Goal: Transaction & Acquisition: Purchase product/service

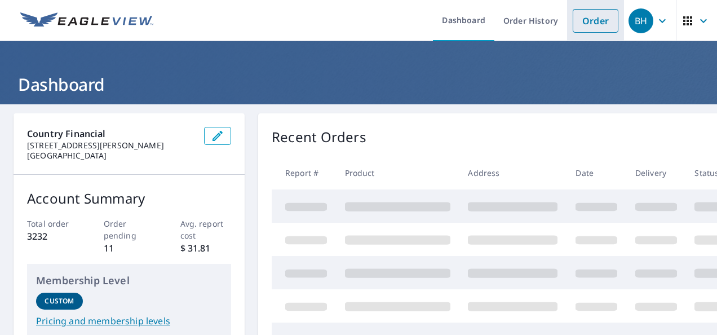
click at [586, 19] on link "Order" at bounding box center [596, 21] width 46 height 24
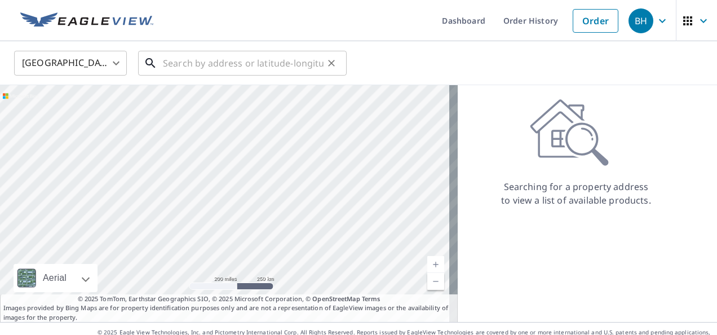
click at [189, 68] on input "text" at bounding box center [243, 63] width 161 height 32
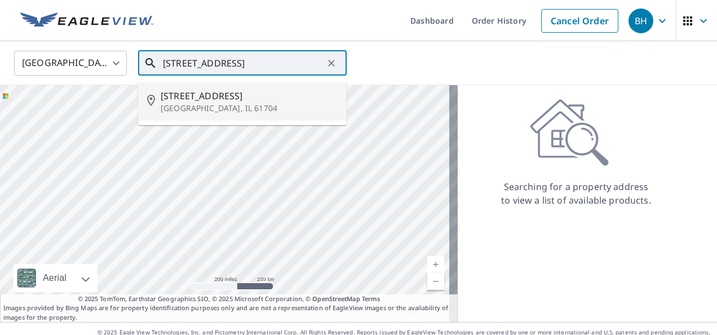
click at [185, 103] on p "[GEOGRAPHIC_DATA], IL 61704" at bounding box center [249, 108] width 177 height 11
type input "[STREET_ADDRESS]"
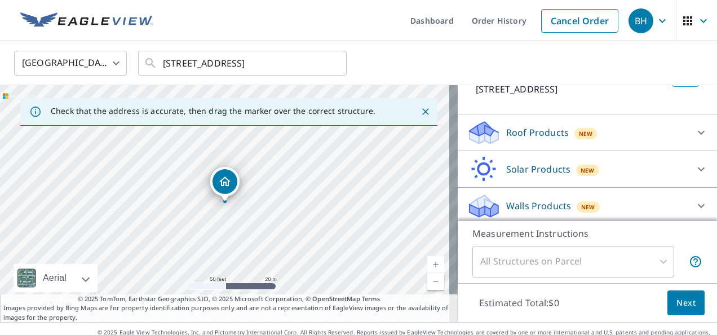
scroll to position [104, 0]
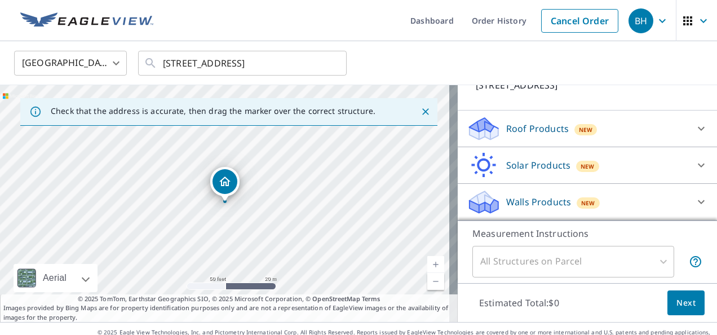
click at [531, 130] on p "Roof Products" at bounding box center [537, 129] width 63 height 14
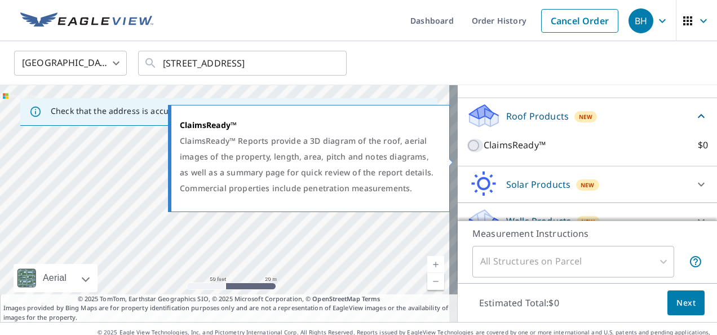
click at [467, 152] on input "ClaimsReady™ $0" at bounding box center [475, 146] width 17 height 14
checkbox input "true"
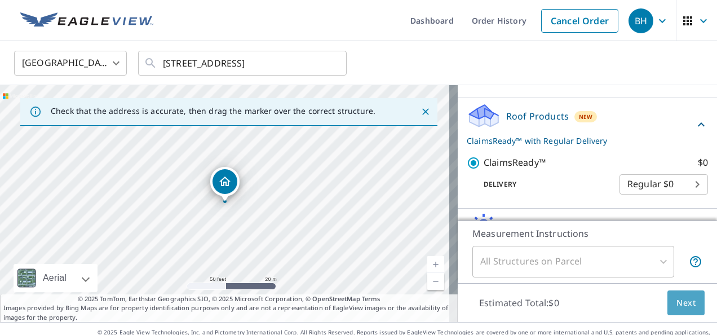
click at [676, 304] on span "Next" at bounding box center [685, 303] width 19 height 14
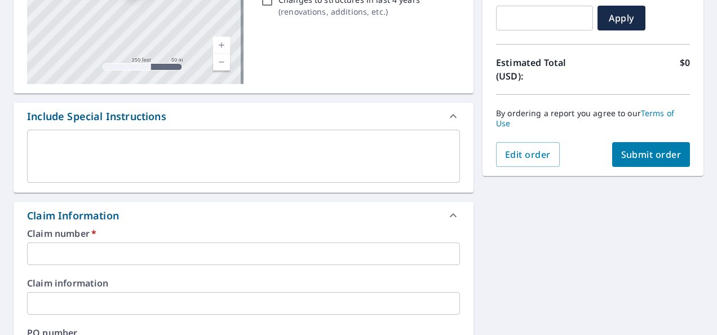
scroll to position [225, 0]
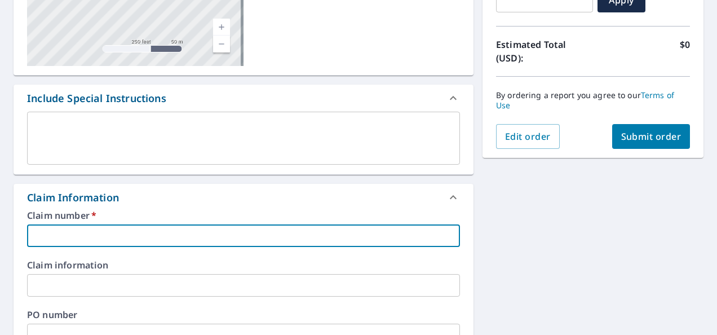
click at [68, 240] on input "text" at bounding box center [243, 235] width 433 height 23
type input "600-1238719"
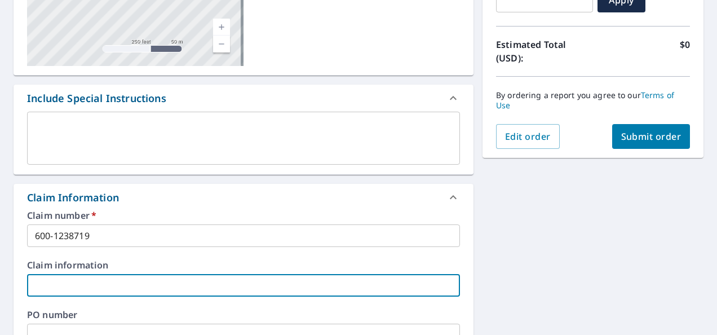
click at [54, 287] on input "text" at bounding box center [243, 285] width 433 height 23
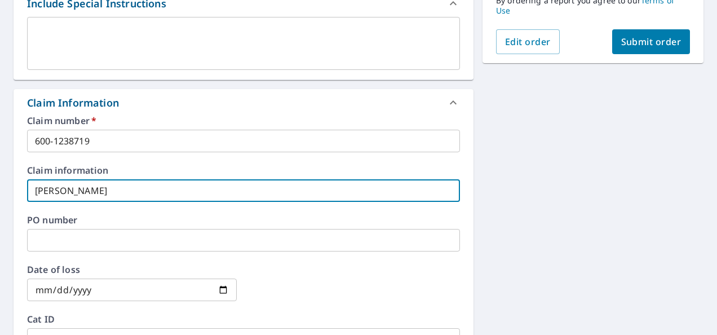
scroll to position [338, 0]
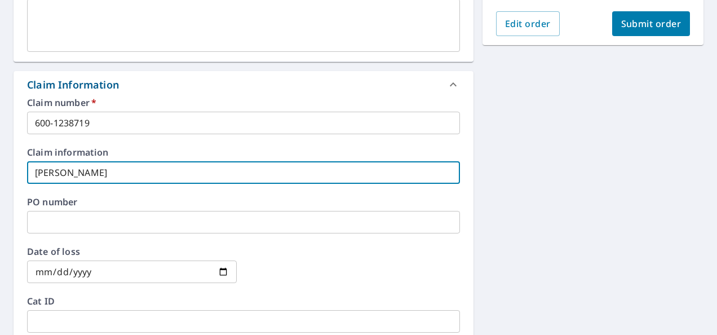
type input "[PERSON_NAME]"
click at [50, 274] on input "date" at bounding box center [132, 271] width 210 height 23
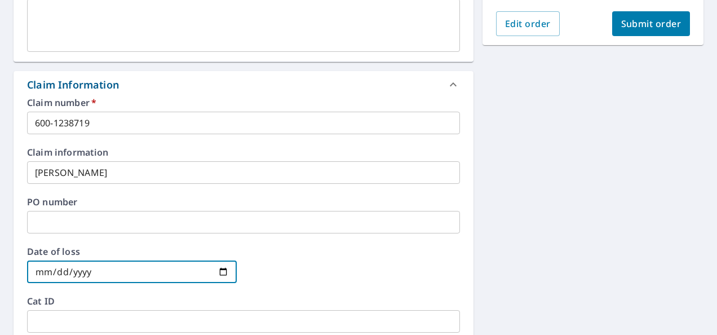
click at [220, 268] on input "date" at bounding box center [132, 271] width 210 height 23
type input "[DATE]"
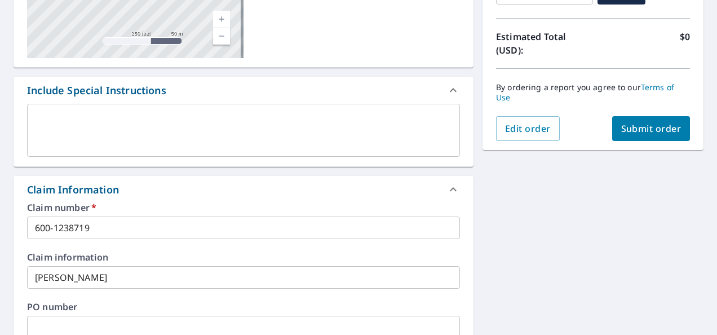
scroll to position [172, 0]
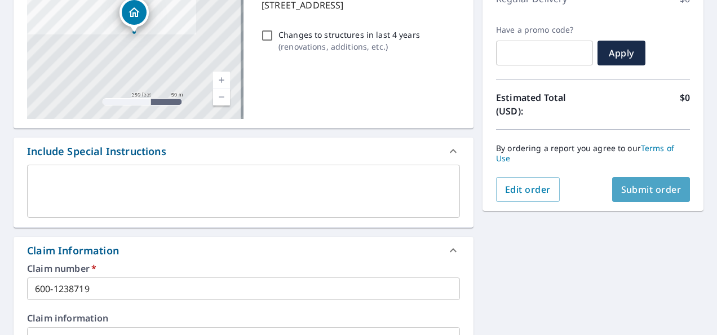
click at [644, 189] on span "Submit order" at bounding box center [651, 189] width 60 height 12
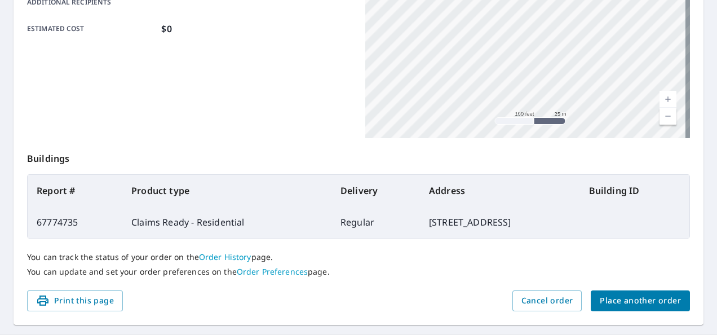
scroll to position [327, 0]
